Goal: Task Accomplishment & Management: Manage account settings

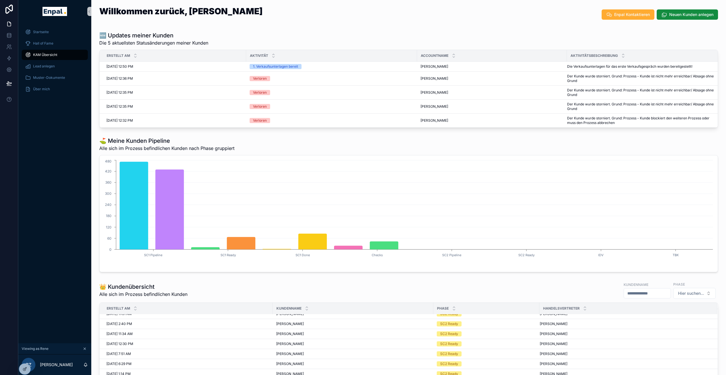
scroll to position [35, 0]
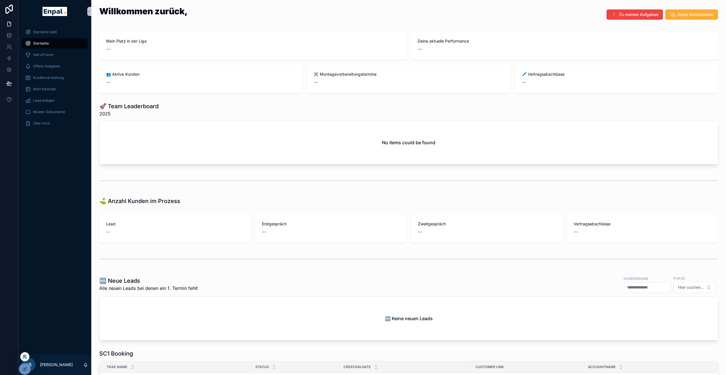
click at [27, 356] on icon at bounding box center [25, 356] width 5 height 5
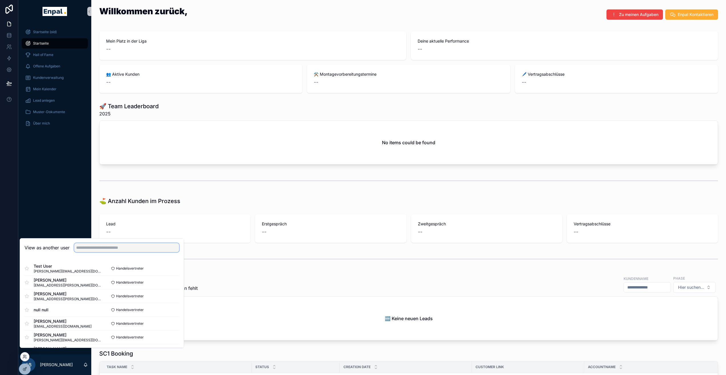
click at [93, 252] on input "text" at bounding box center [126, 247] width 105 height 9
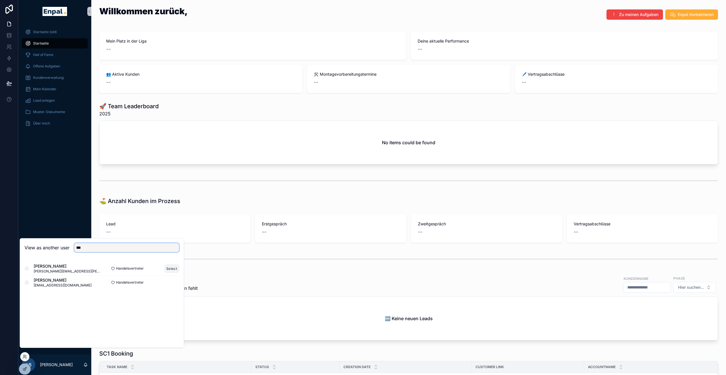
type input "***"
click at [173, 271] on button "Select" at bounding box center [171, 268] width 15 height 8
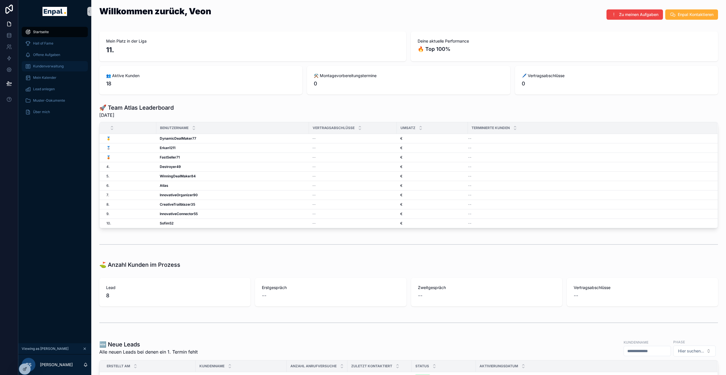
click at [66, 61] on link "Kundenverwaltung" at bounding box center [55, 66] width 66 height 10
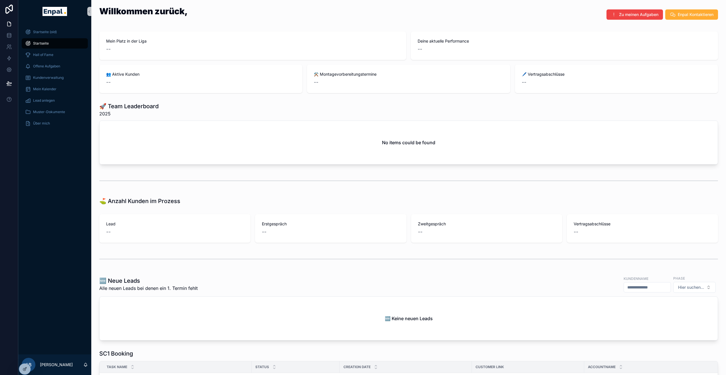
click at [47, 323] on div "Startseite (old) Startseite Hall of Fame Offene Aufgaben Kundenverwaltung Mein …" at bounding box center [54, 188] width 73 height 331
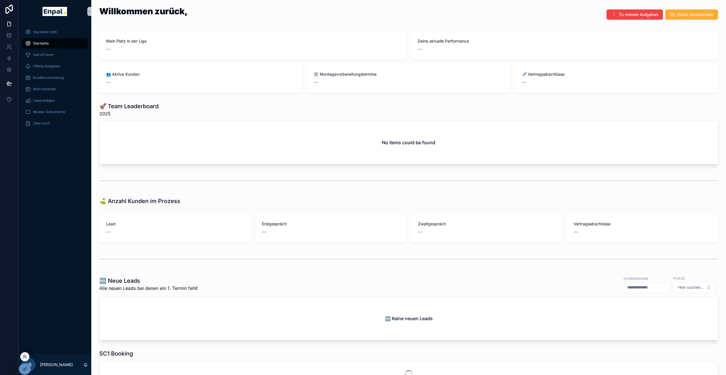
click at [27, 360] on div at bounding box center [24, 356] width 9 height 9
click at [25, 358] on icon at bounding box center [25, 356] width 5 height 5
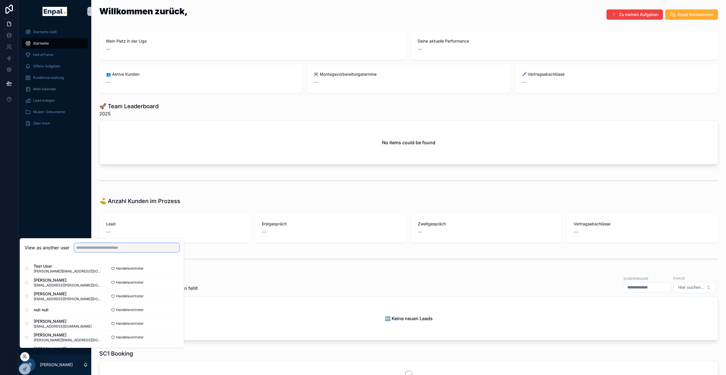
click at [87, 252] on input "text" at bounding box center [126, 247] width 105 height 9
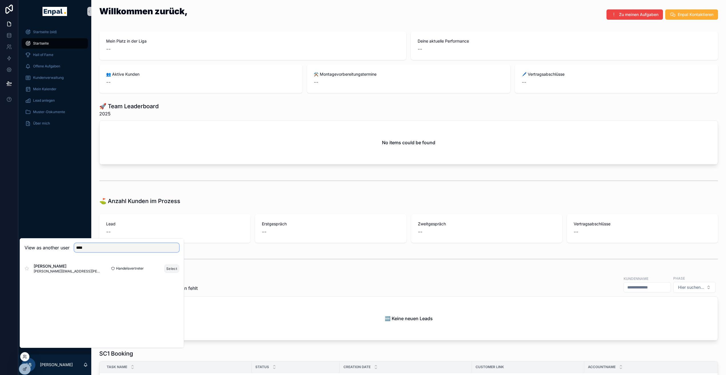
type input "****"
click at [170, 272] on button "Select" at bounding box center [171, 268] width 15 height 8
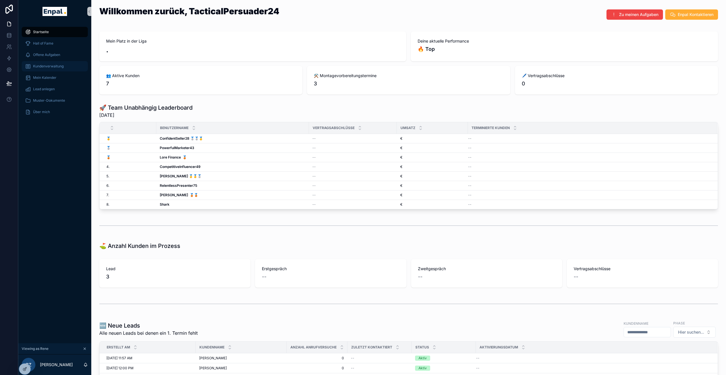
click at [48, 66] on span "Kundenverwaltung" at bounding box center [48, 66] width 31 height 5
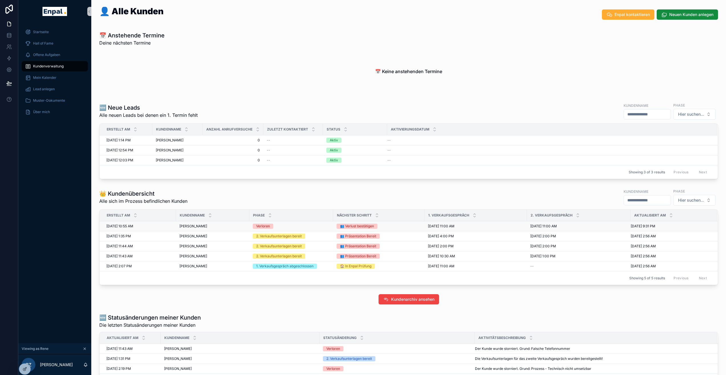
click at [222, 229] on td "[PERSON_NAME] [PERSON_NAME]" at bounding box center [212, 226] width 73 height 10
click at [207, 227] on span "Hans-Jürgen Kondritz" at bounding box center [194, 226] width 28 height 5
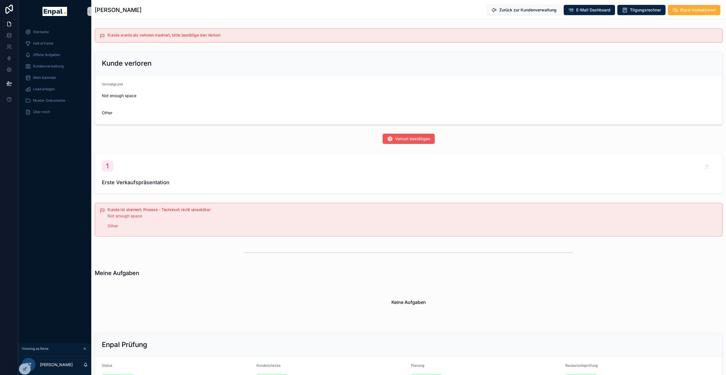
click at [404, 142] on span "Verlust bestätigen" at bounding box center [412, 139] width 35 height 6
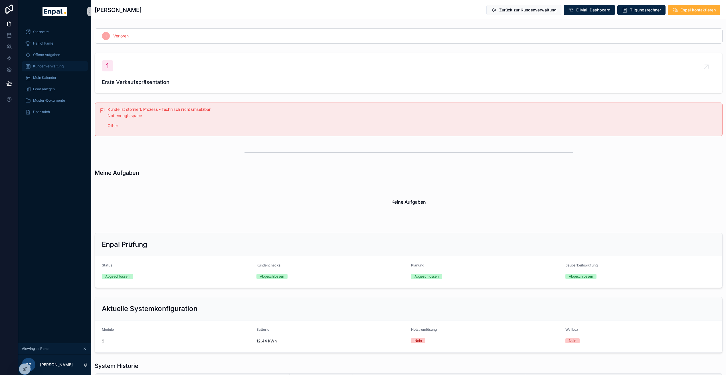
click at [72, 67] on div "Kundenverwaltung" at bounding box center [54, 66] width 59 height 9
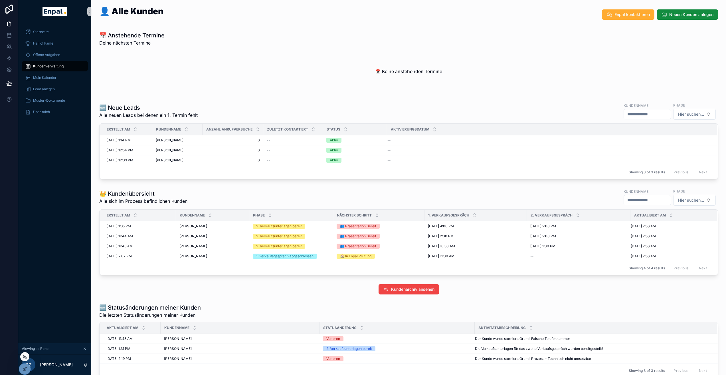
click at [25, 359] on div at bounding box center [24, 356] width 9 height 9
click at [25, 358] on icon at bounding box center [25, 356] width 5 height 5
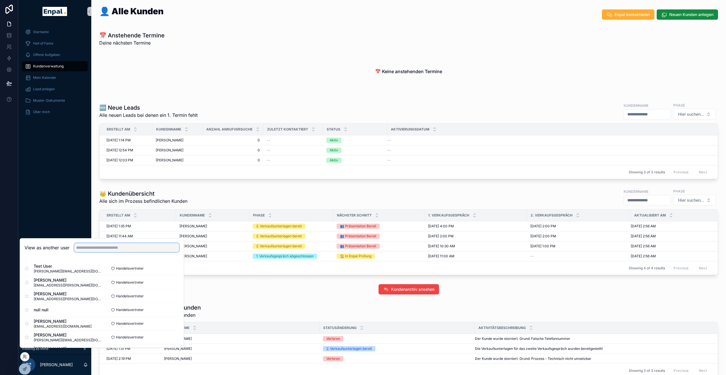
click at [100, 252] on input "text" at bounding box center [126, 247] width 105 height 9
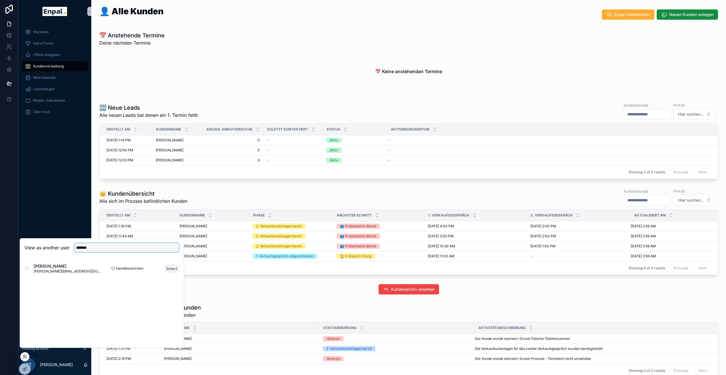
type input "*******"
click at [173, 271] on button "Select" at bounding box center [171, 268] width 15 height 8
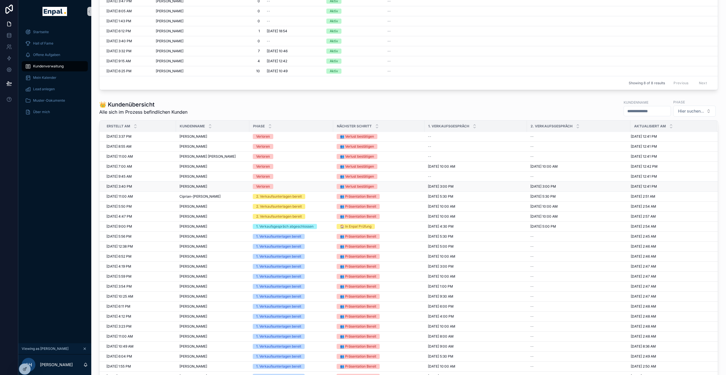
scroll to position [224, 0]
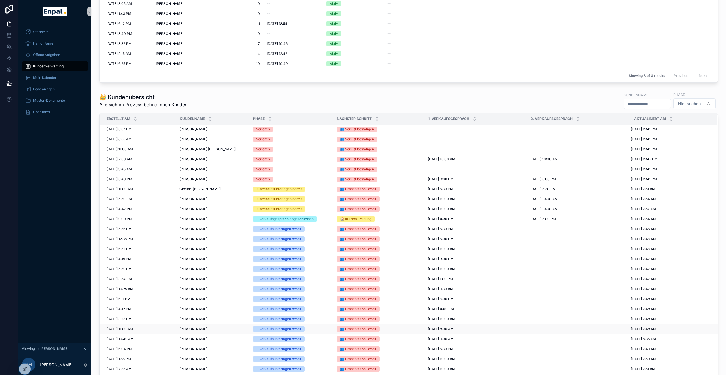
click at [190, 327] on span "[PERSON_NAME]" at bounding box center [194, 329] width 28 height 5
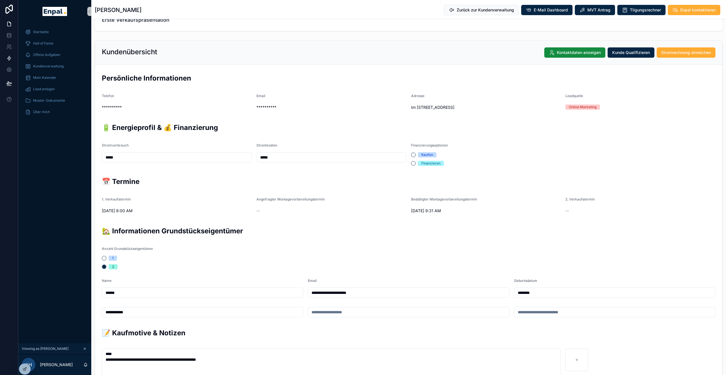
scroll to position [90, 0]
